Goal: Task Accomplishment & Management: Manage account settings

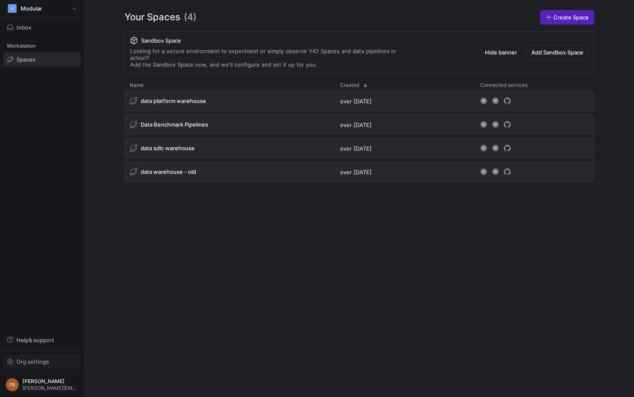
click at [41, 362] on span "Org settings" at bounding box center [32, 361] width 33 height 7
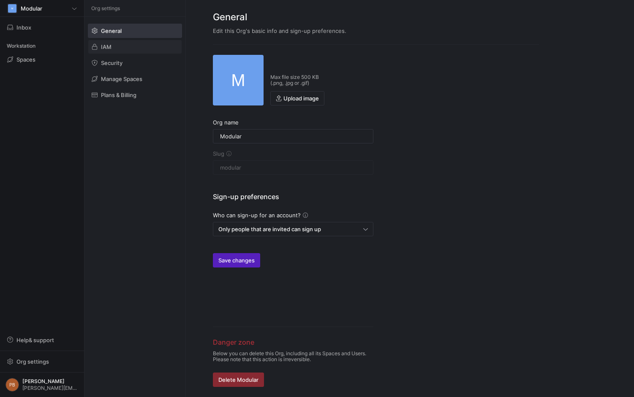
click at [123, 47] on span at bounding box center [134, 47] width 93 height 14
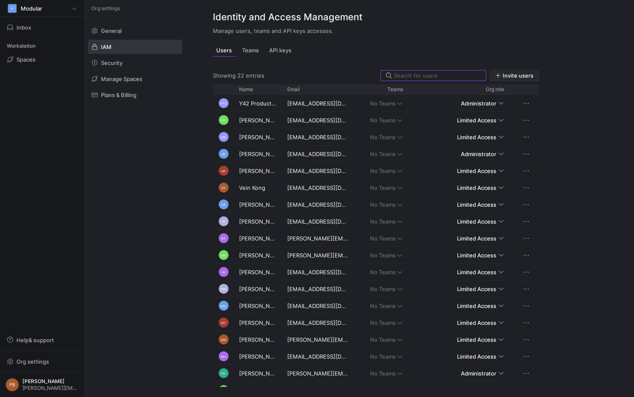
click at [505, 76] on span "Invite users" at bounding box center [517, 75] width 31 height 7
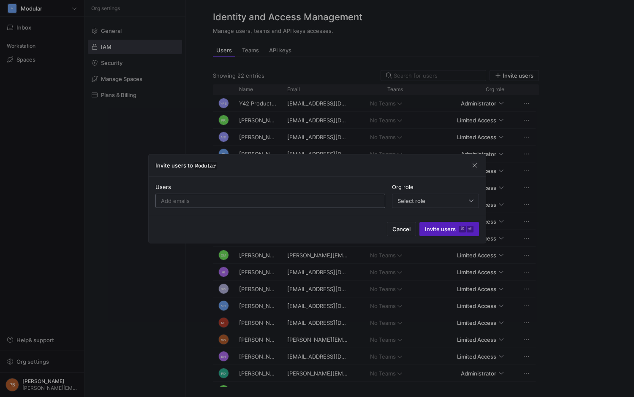
click at [286, 202] on input at bounding box center [270, 201] width 219 height 7
paste input "thomas.borstad@modular.com"
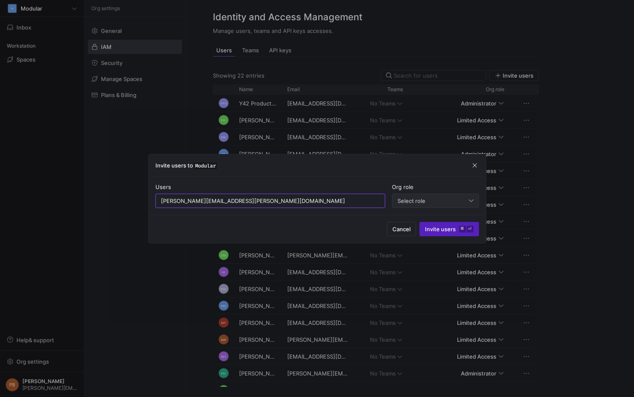
type input "thomas.borstad@modular.com"
click at [448, 204] on div "Select role" at bounding box center [435, 201] width 76 height 14
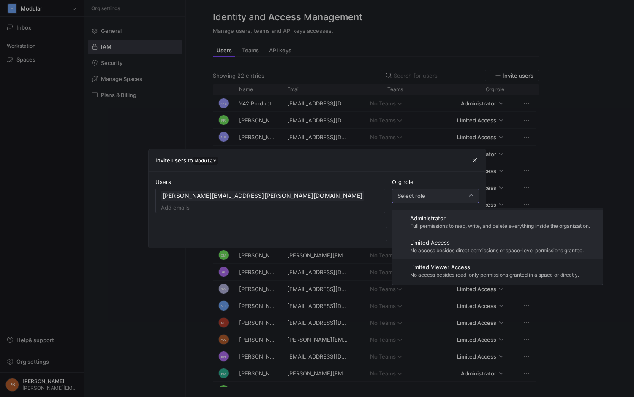
click at [496, 246] on div "Limited Access No access besides direct permissions or space-level permissions …" at bounding box center [497, 246] width 174 height 14
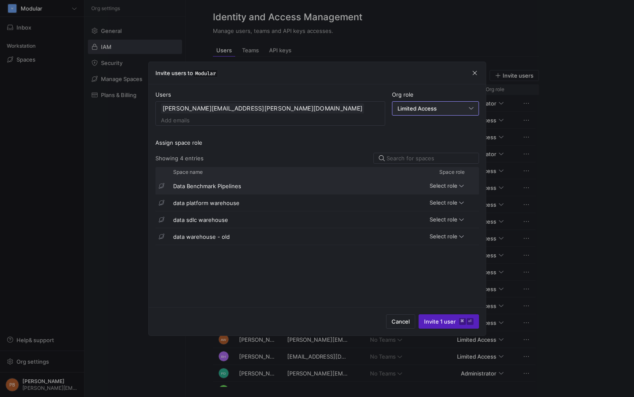
click at [456, 182] on span "Select role" at bounding box center [443, 185] width 28 height 7
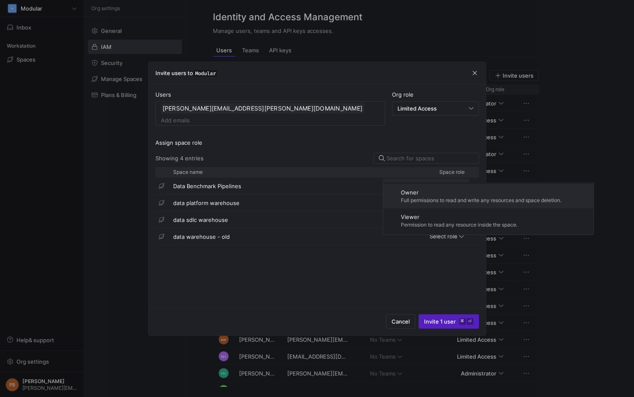
click at [330, 260] on div at bounding box center [317, 198] width 634 height 397
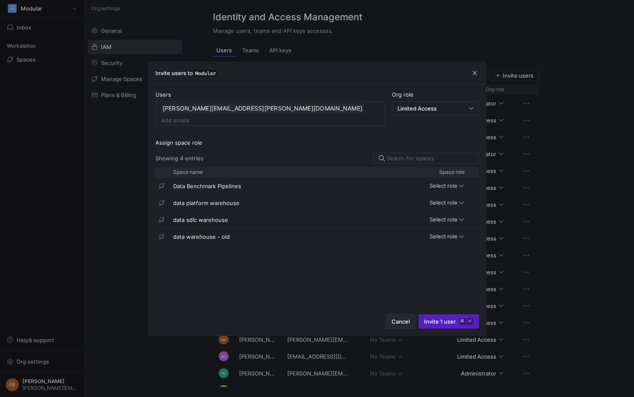
click at [406, 322] on span "Cancel" at bounding box center [400, 321] width 18 height 7
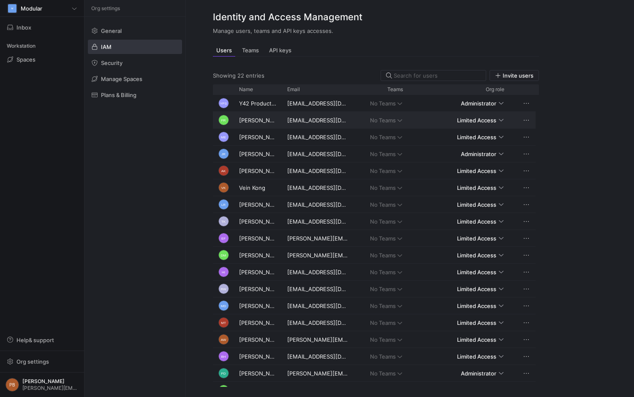
click at [500, 119] on div "Press SPACE to select this row." at bounding box center [501, 120] width 5 height 7
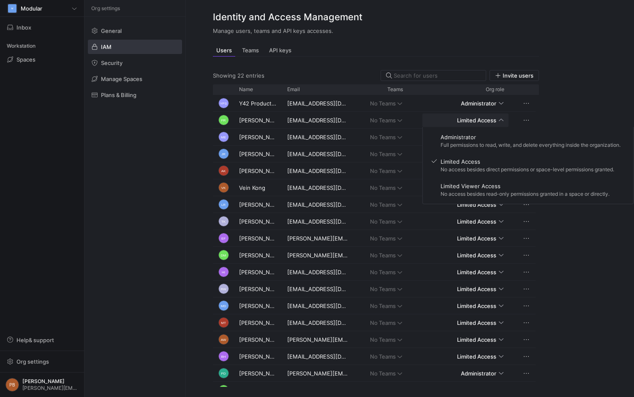
click at [586, 117] on div at bounding box center [317, 198] width 634 height 397
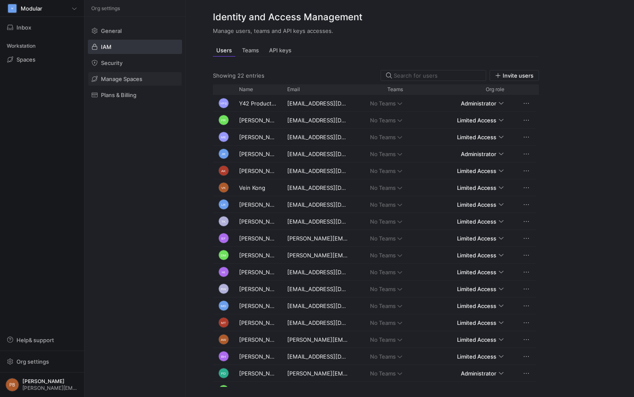
click at [130, 77] on span "Manage Spaces" at bounding box center [121, 79] width 41 height 7
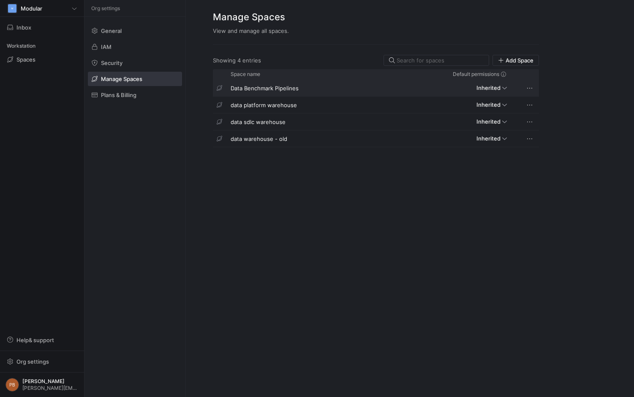
click at [491, 88] on mat-select-trigger "Inherited" at bounding box center [488, 87] width 24 height 7
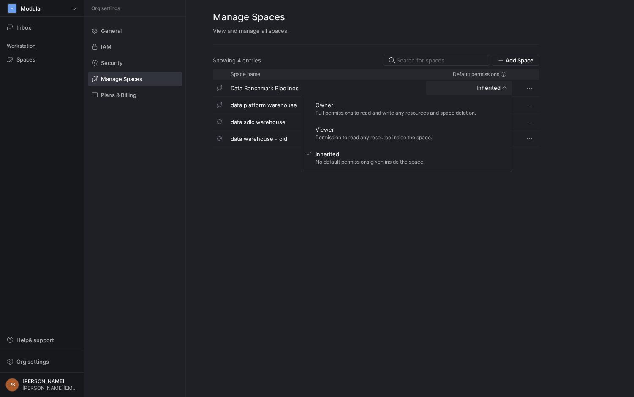
click at [589, 68] on div at bounding box center [317, 198] width 634 height 397
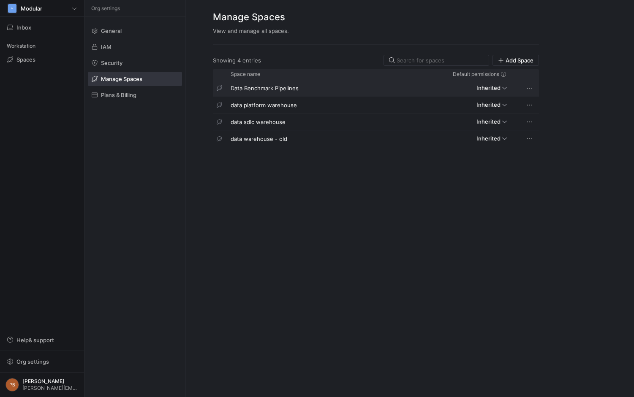
click at [276, 89] on div "Data Benchmark Pipelines" at bounding box center [322, 88] width 195 height 16
click at [270, 109] on div "data platform warehouse" at bounding box center [322, 105] width 195 height 16
click at [527, 106] on span at bounding box center [529, 105] width 8 height 8
click at [546, 117] on span "Space settings" at bounding box center [550, 116] width 39 height 7
click at [530, 106] on span at bounding box center [529, 105] width 8 height 8
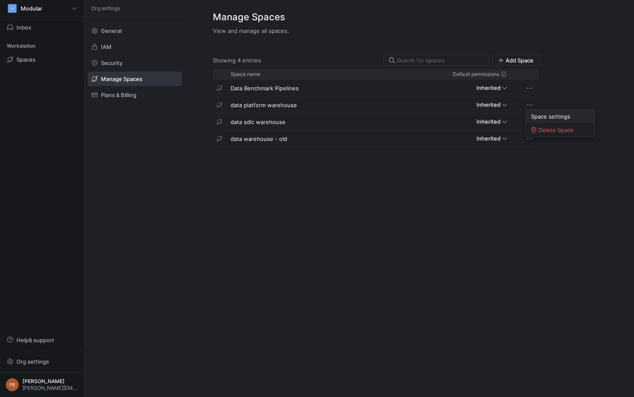
click at [557, 115] on span "Space settings" at bounding box center [550, 116] width 39 height 7
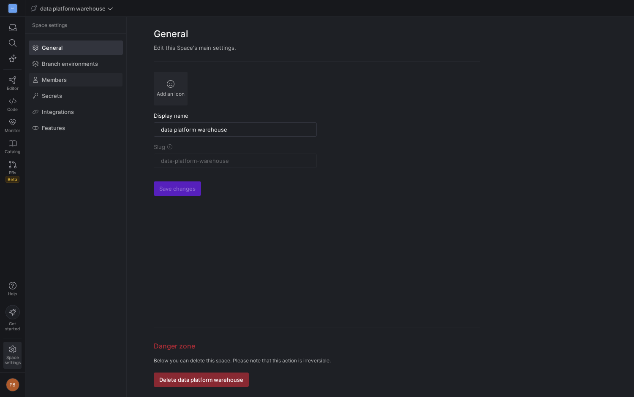
click at [64, 76] on span at bounding box center [75, 80] width 93 height 14
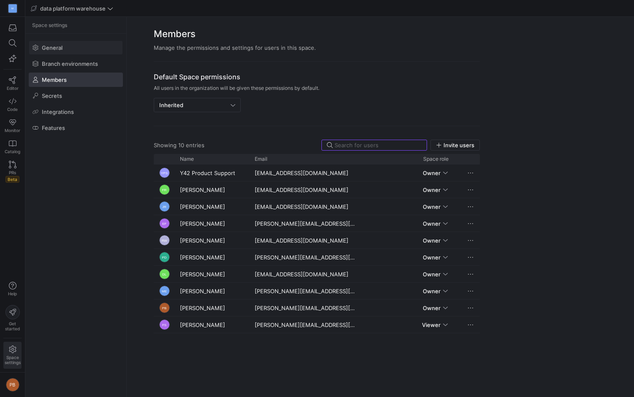
click at [52, 49] on span "General" at bounding box center [52, 47] width 21 height 7
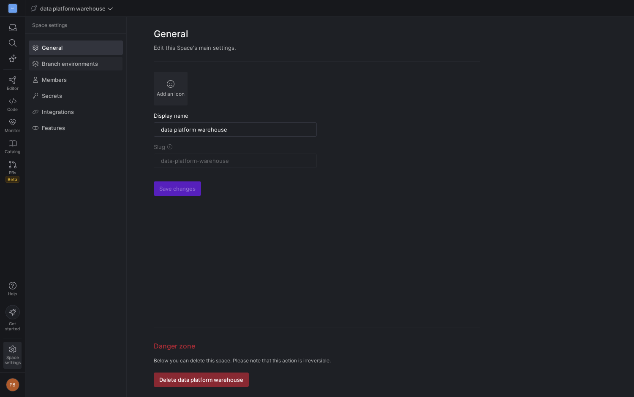
click at [73, 65] on span "Branch environments" at bounding box center [70, 63] width 56 height 7
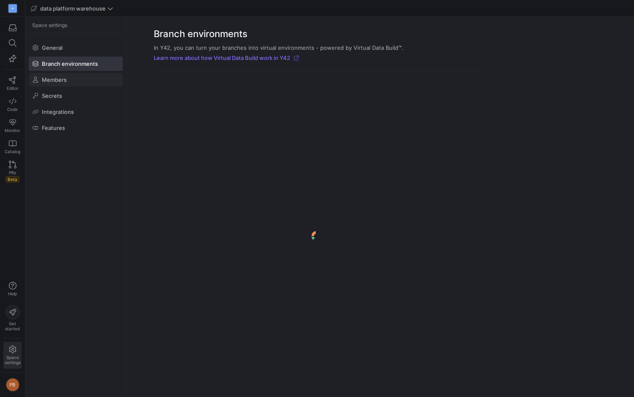
click at [57, 82] on span "Members" at bounding box center [54, 79] width 25 height 7
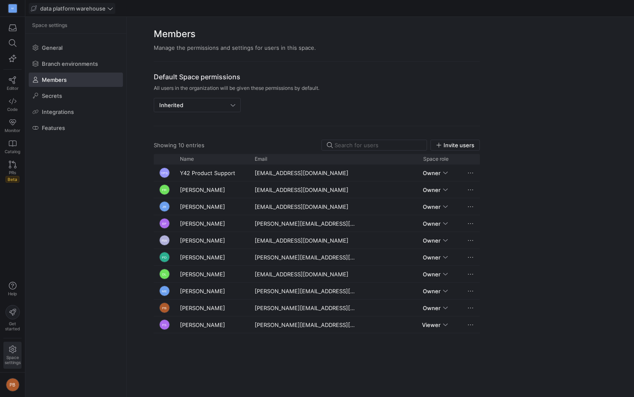
click at [90, 11] on span "data platform warehouse" at bounding box center [72, 8] width 65 height 7
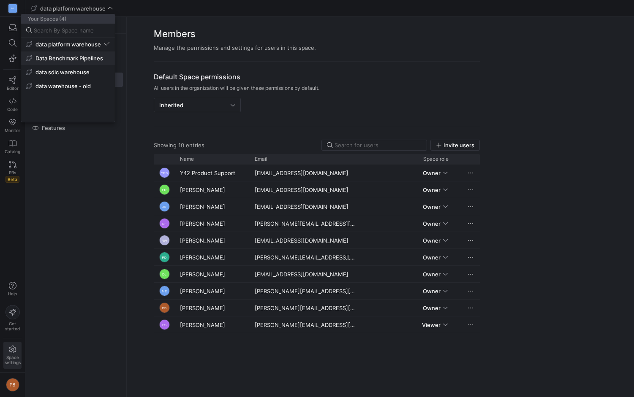
click at [78, 58] on span "Data Benchmark Pipelines" at bounding box center [69, 58] width 68 height 7
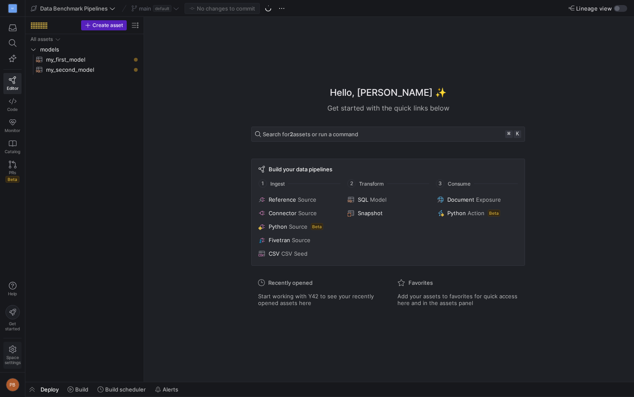
click at [15, 352] on icon at bounding box center [12, 350] width 7 height 8
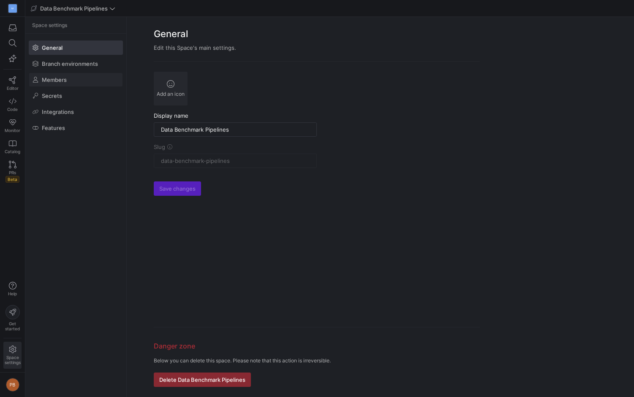
click at [65, 80] on span "Members" at bounding box center [54, 79] width 25 height 7
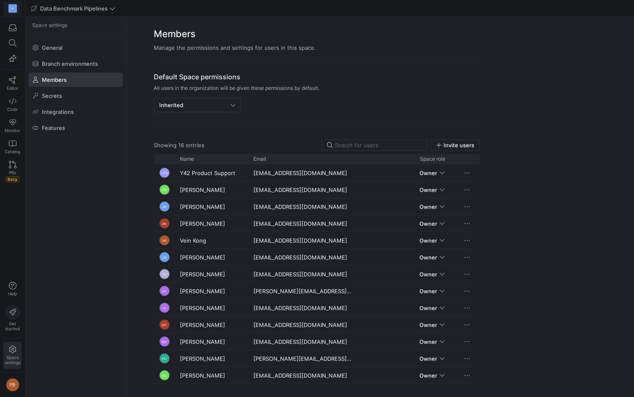
click at [14, 8] on div "M" at bounding box center [12, 8] width 8 height 8
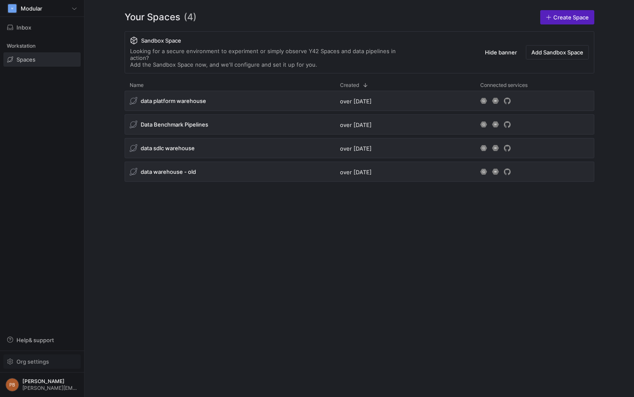
click at [33, 361] on span "Org settings" at bounding box center [32, 361] width 33 height 7
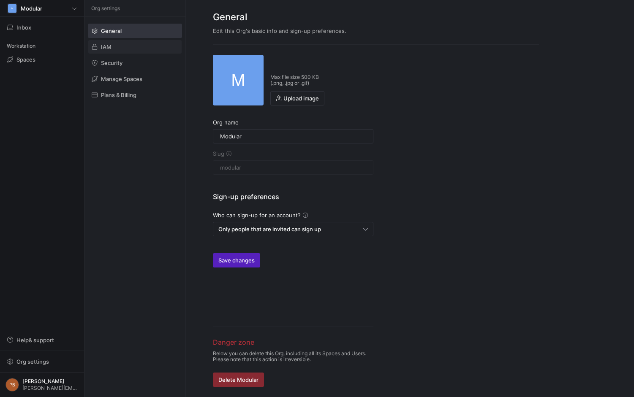
click at [104, 46] on span "IAM" at bounding box center [106, 46] width 11 height 7
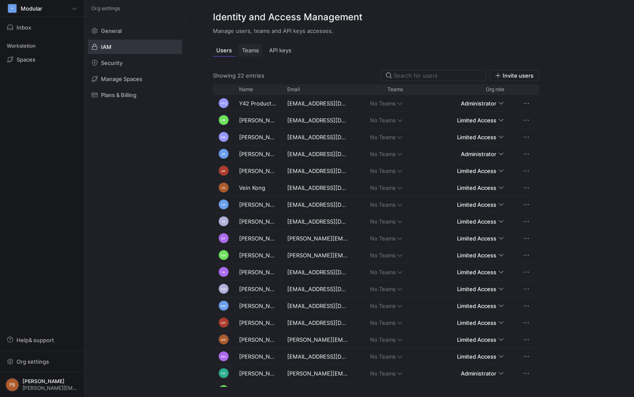
click at [246, 50] on span "Teams" at bounding box center [250, 50] width 17 height 5
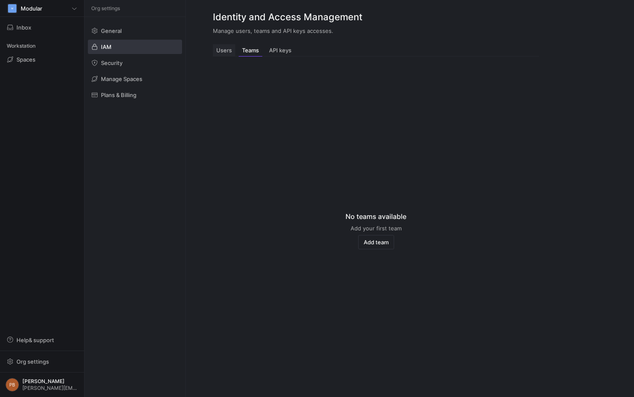
click at [228, 49] on span "Users" at bounding box center [224, 50] width 16 height 5
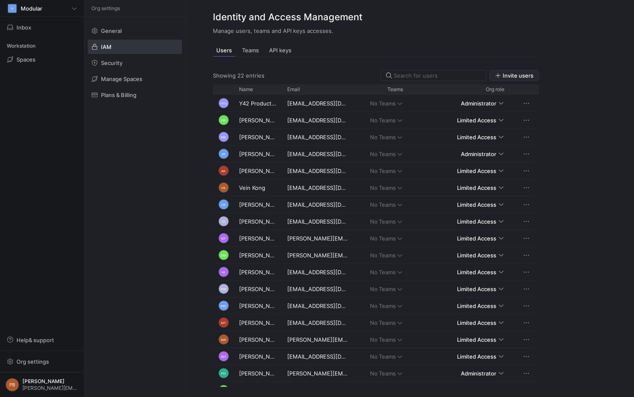
click at [521, 73] on span "Invite users" at bounding box center [517, 75] width 31 height 7
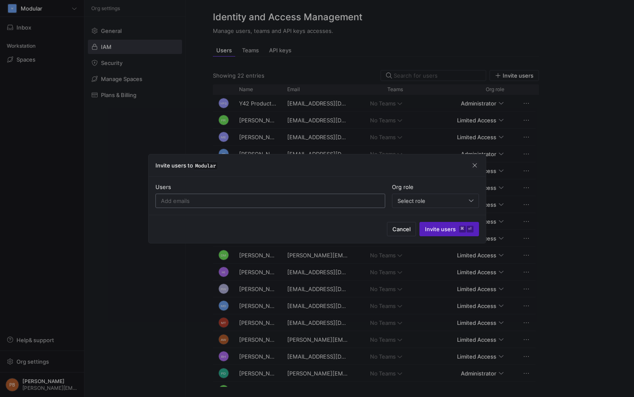
click at [255, 201] on input at bounding box center [270, 201] width 219 height 7
paste input "thomas.borstad@modular.com"
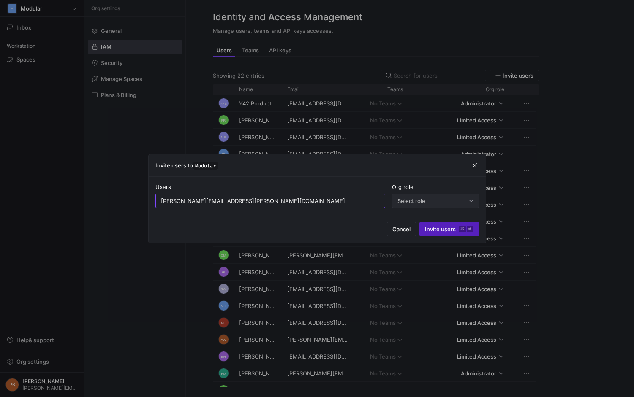
type input "thomas.borstad@modular.com"
click at [427, 202] on div "Select role" at bounding box center [432, 201] width 71 height 7
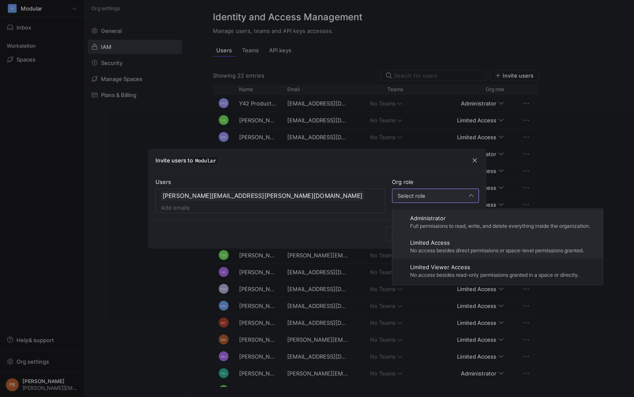
click at [488, 248] on span "No access besides direct permissions or space-level permissions granted." at bounding box center [497, 251] width 174 height 6
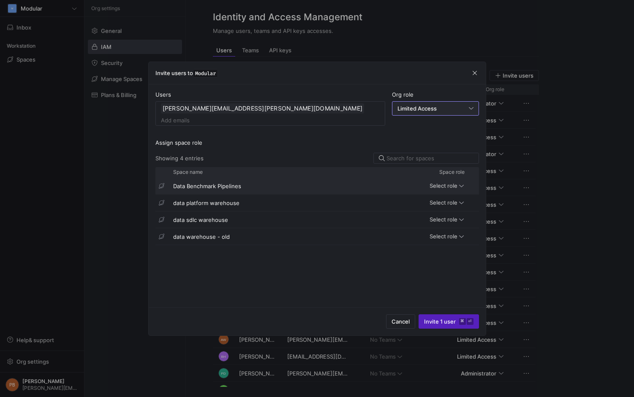
click at [458, 182] on div "Select role" at bounding box center [426, 185] width 76 height 7
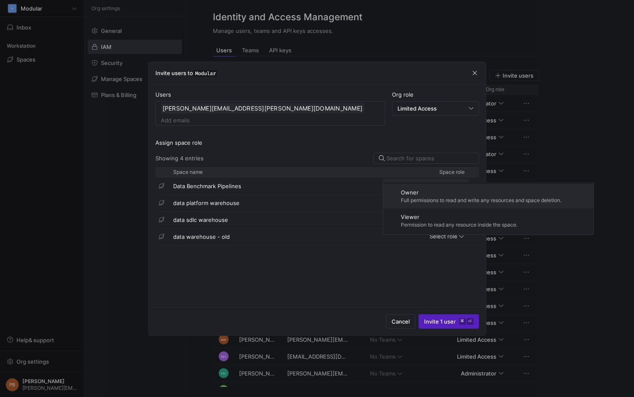
click at [432, 198] on span "Full permissions to read and write any resources and space deletion." at bounding box center [481, 201] width 160 height 6
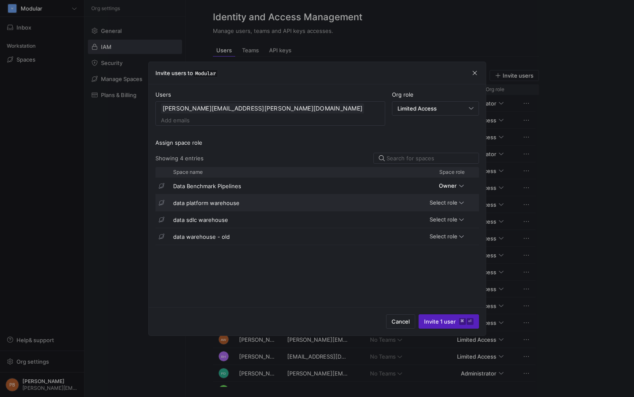
click at [449, 199] on span "Select role" at bounding box center [443, 202] width 28 height 7
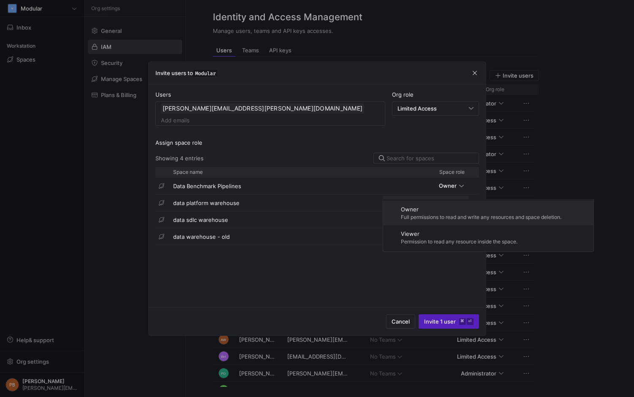
click at [436, 211] on span "Owner" at bounding box center [481, 209] width 160 height 7
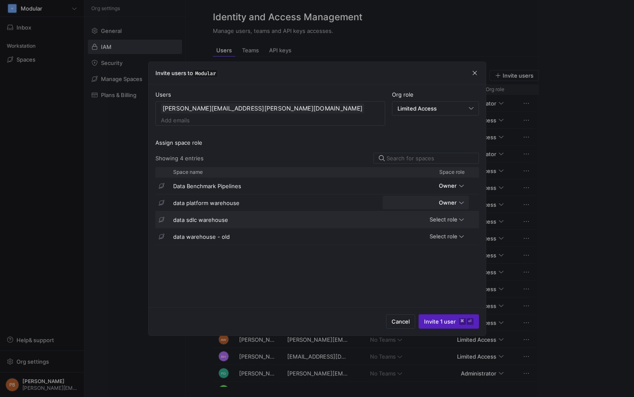
click at [454, 216] on span "Select role" at bounding box center [443, 219] width 28 height 7
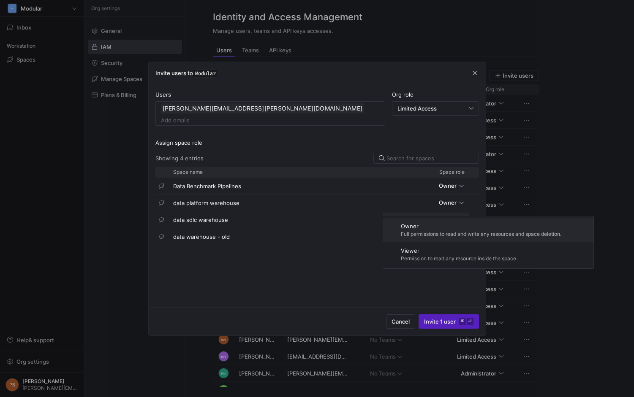
click at [422, 230] on div "Owner Full permissions to read and write any resources and space deletion." at bounding box center [481, 230] width 160 height 14
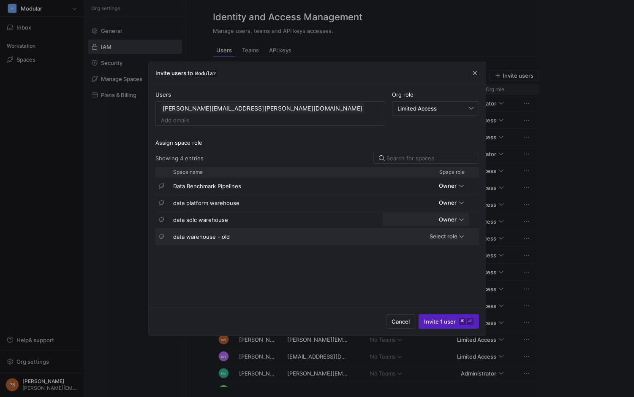
click at [455, 233] on span "Select role" at bounding box center [443, 236] width 28 height 7
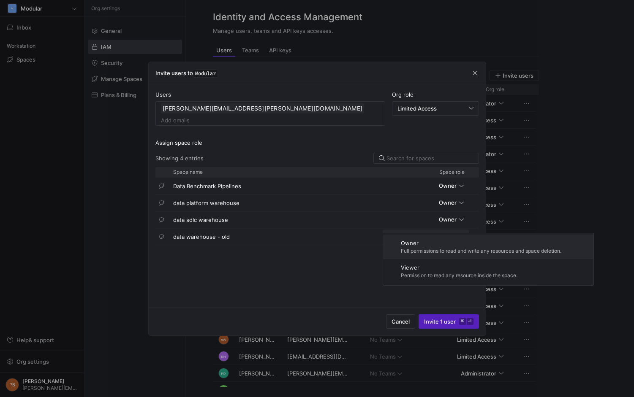
click at [408, 243] on span "Owner" at bounding box center [481, 243] width 160 height 7
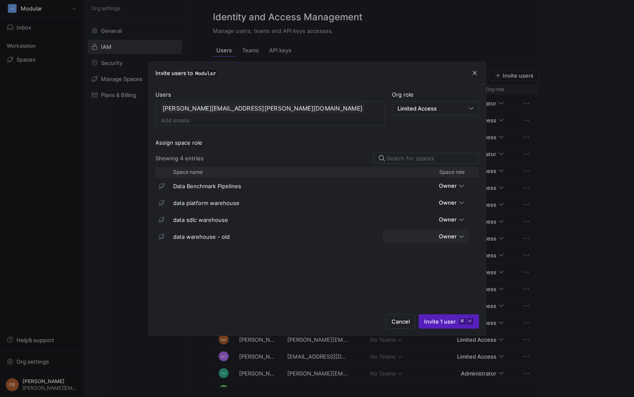
click at [435, 317] on span "submit" at bounding box center [449, 322] width 60 height 14
